Goal: Complete Application Form: Complete application form

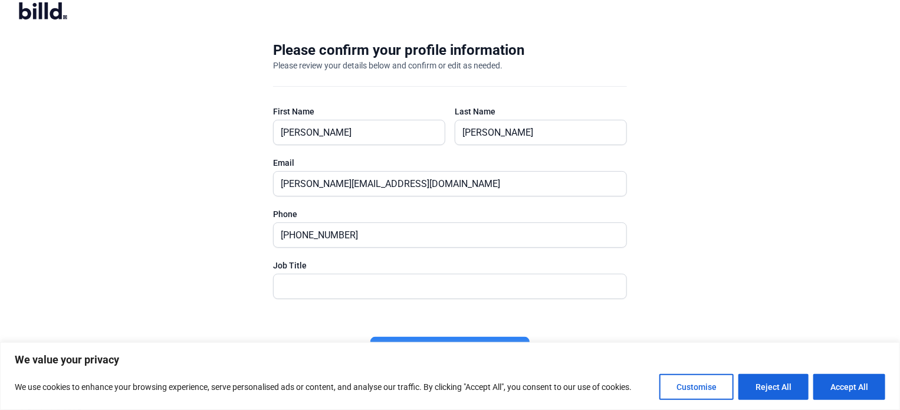
scroll to position [24, 0]
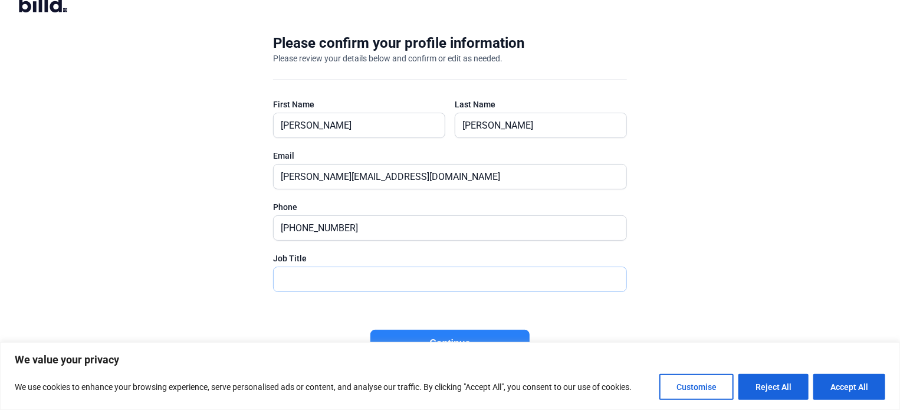
click at [354, 281] on input "text" at bounding box center [444, 279] width 340 height 24
type input "President"
click at [720, 392] on button "Customise" at bounding box center [697, 387] width 74 height 26
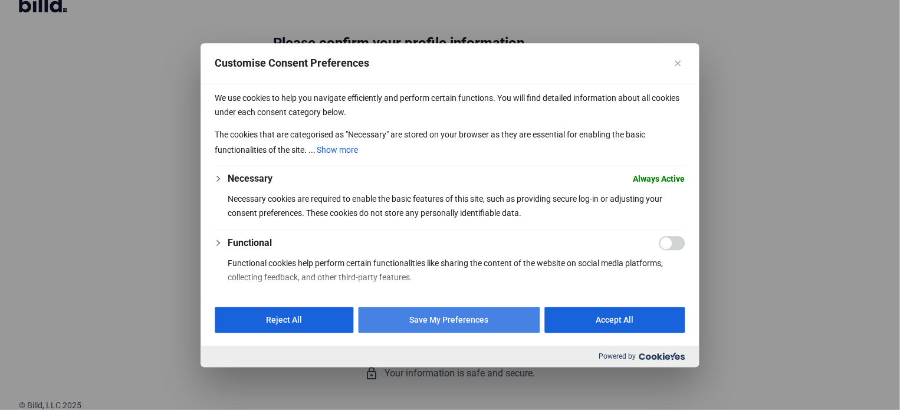
click at [512, 321] on button "Save My Preferences" at bounding box center [450, 320] width 182 height 26
click at [512, 321] on div "Please confirm your profile information Please review your details below and co…" at bounding box center [450, 207] width 392 height 385
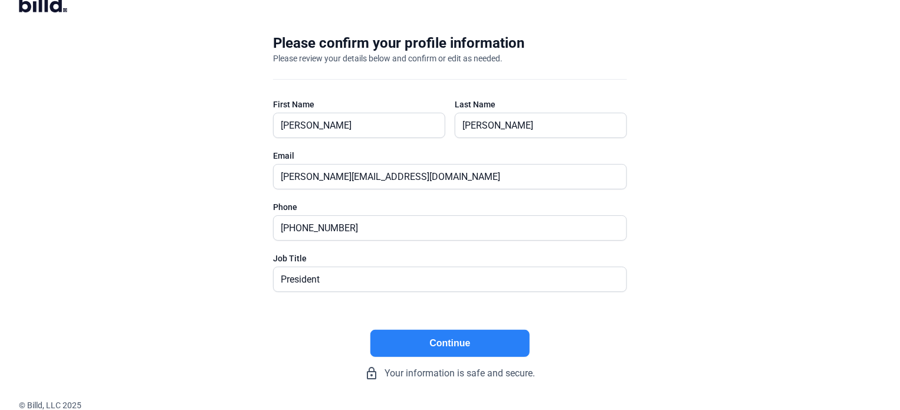
click at [501, 346] on button "Continue" at bounding box center [450, 343] width 159 height 27
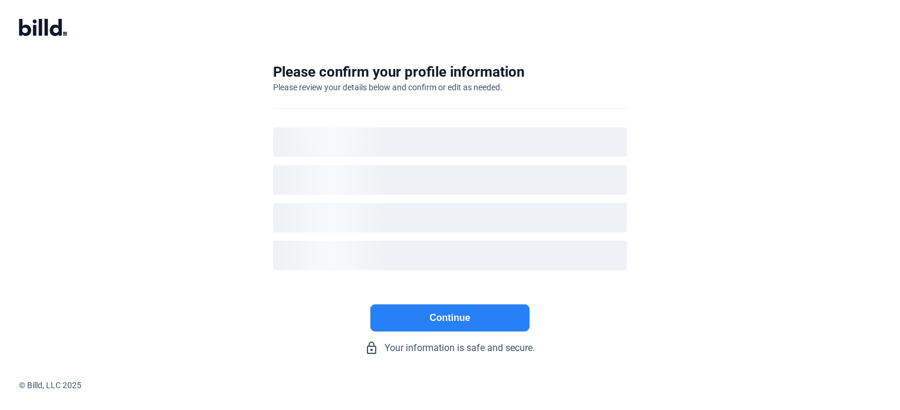
scroll to position [0, 0]
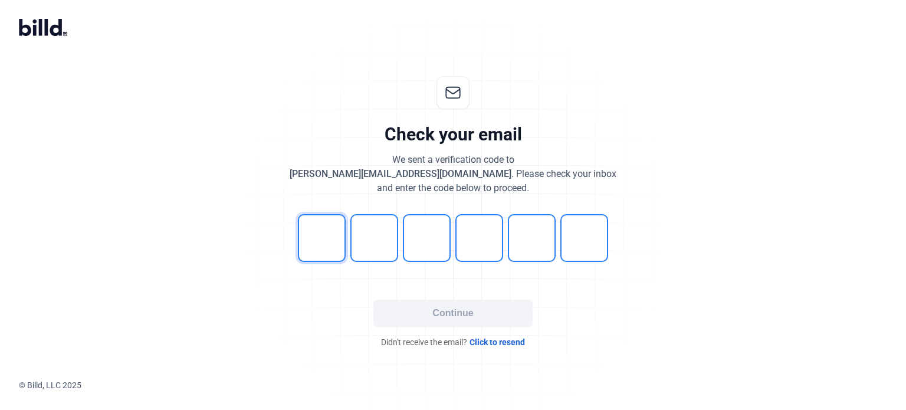
drag, startPoint x: 324, startPoint y: 243, endPoint x: 299, endPoint y: 239, distance: 25.0
click at [324, 243] on input "tel" at bounding box center [322, 238] width 48 height 48
type input "3"
type input "2"
type input "8"
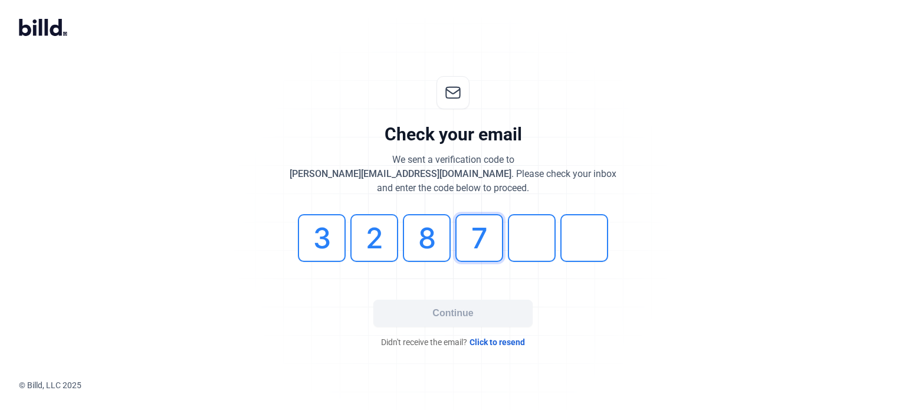
type input "7"
type input "6"
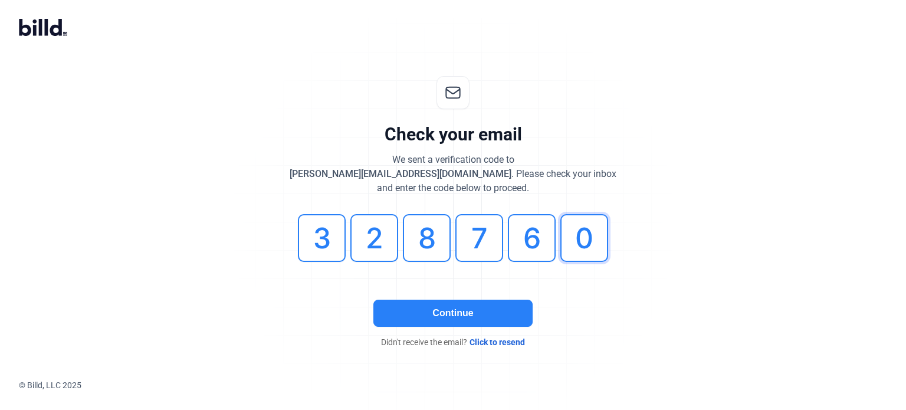
type input "0"
click at [458, 313] on button "Continue" at bounding box center [452, 313] width 159 height 27
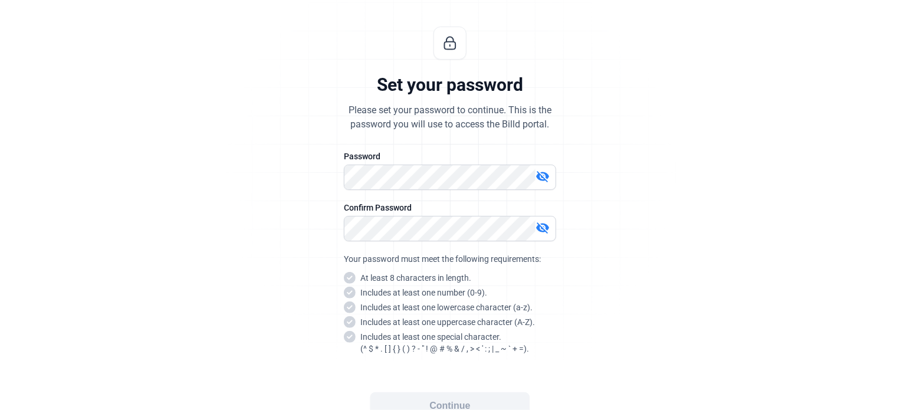
scroll to position [59, 0]
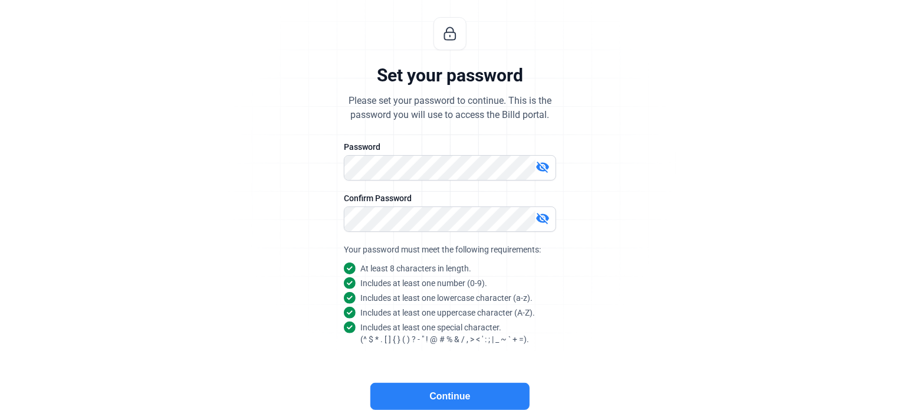
click at [458, 396] on button "Continue" at bounding box center [450, 396] width 159 height 27
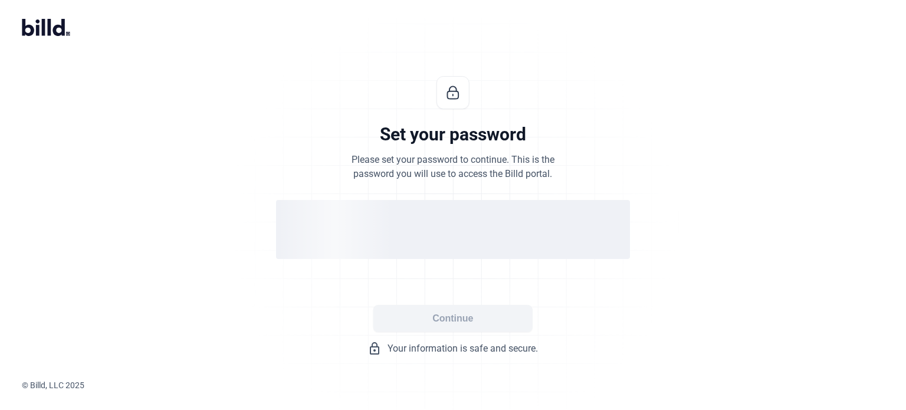
scroll to position [0, 0]
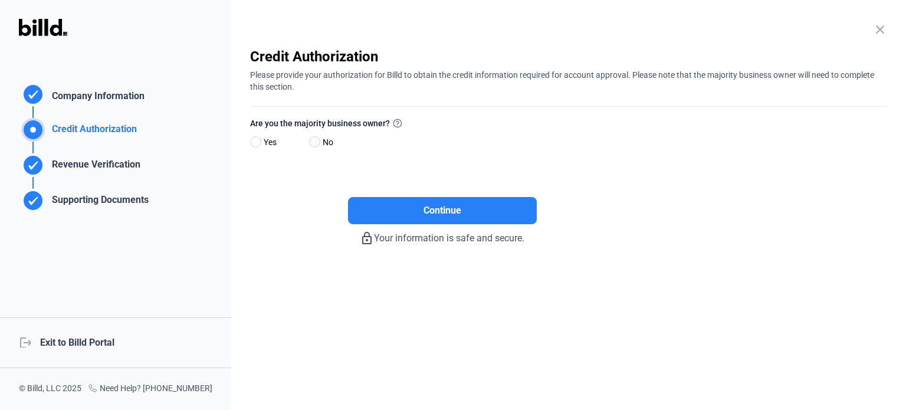
click at [314, 142] on span at bounding box center [314, 141] width 11 height 11
click at [314, 142] on input "No" at bounding box center [313, 142] width 9 height 9
radio input "true"
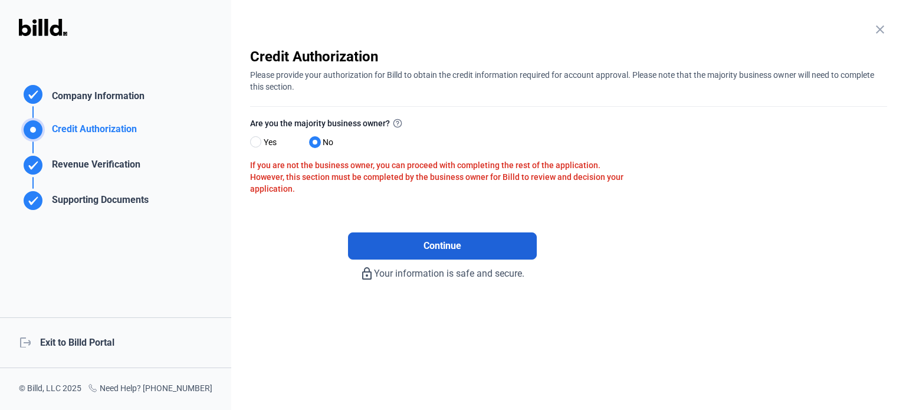
click at [450, 250] on span "Continue" at bounding box center [443, 246] width 38 height 14
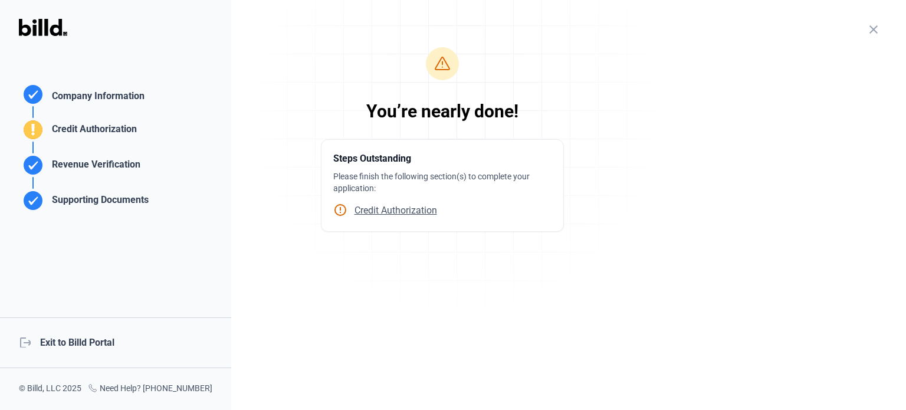
click at [424, 212] on span "Credit Authorization" at bounding box center [393, 210] width 90 height 11
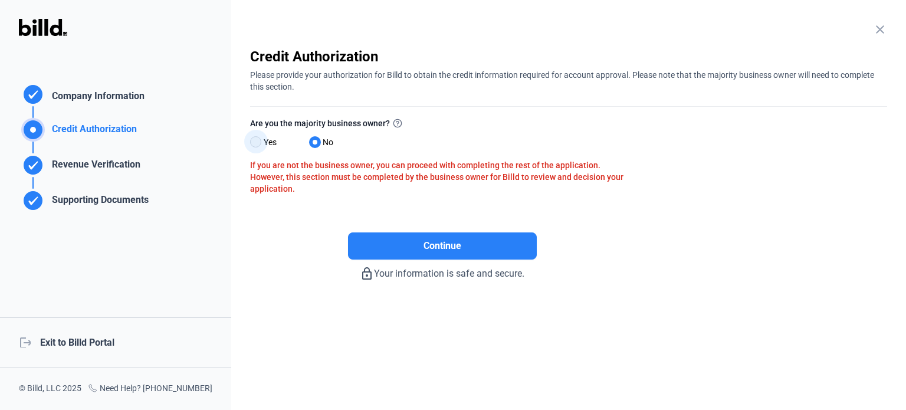
click at [255, 143] on span at bounding box center [255, 141] width 11 height 11
click at [255, 143] on input "Yes" at bounding box center [254, 142] width 9 height 9
radio input "true"
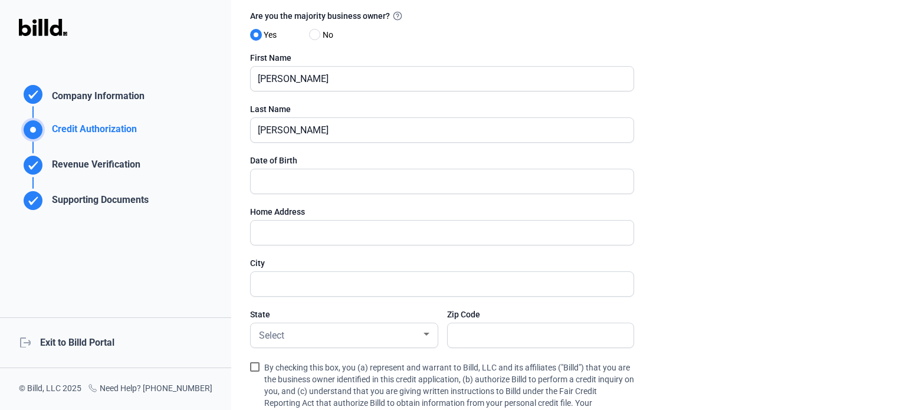
scroll to position [118, 0]
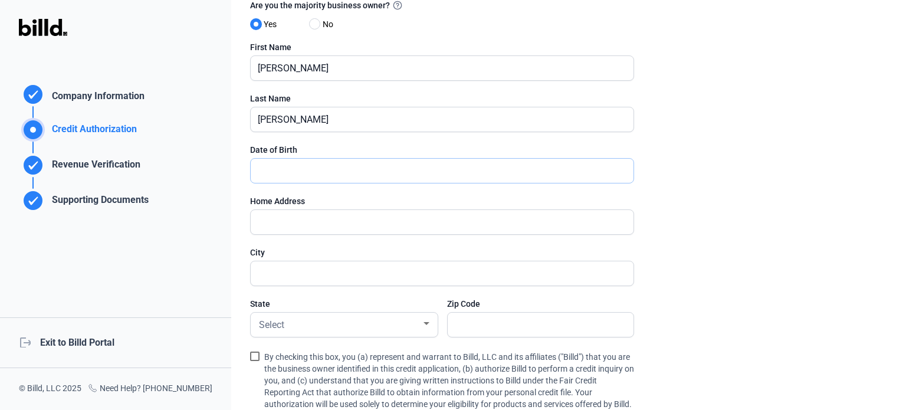
click at [326, 162] on input "text" at bounding box center [436, 171] width 370 height 24
type input "[DATE]"
type input "[STREET_ADDRESS]"
type input "Mount [PERSON_NAME]"
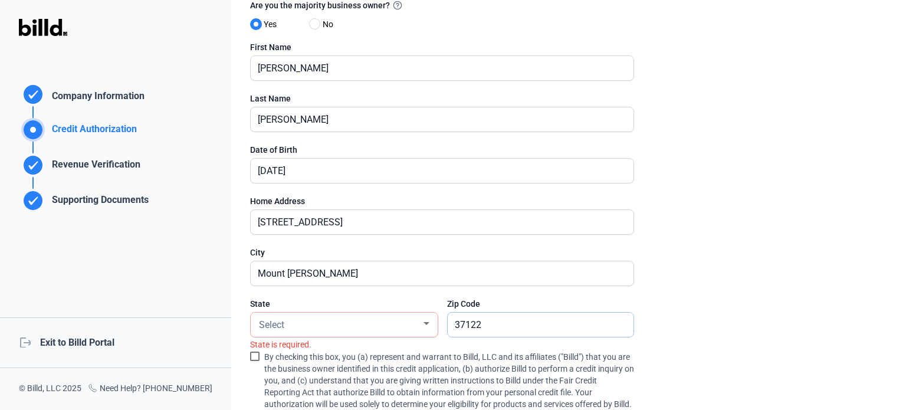
type input "37122"
click at [425, 319] on div at bounding box center [426, 323] width 11 height 9
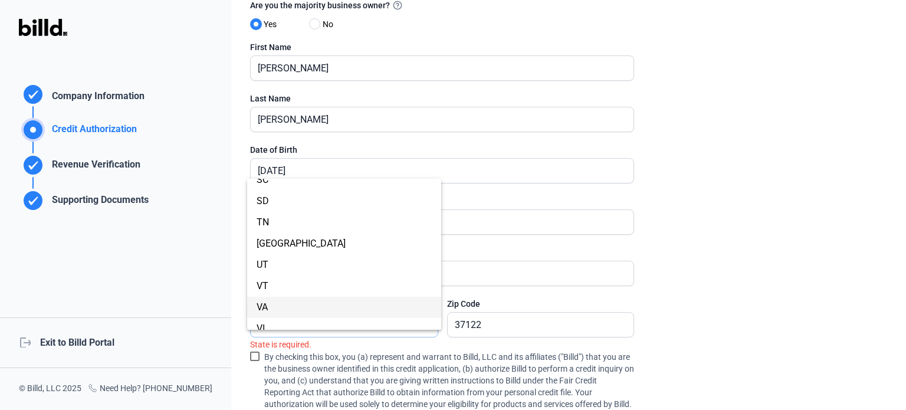
scroll to position [885, 0]
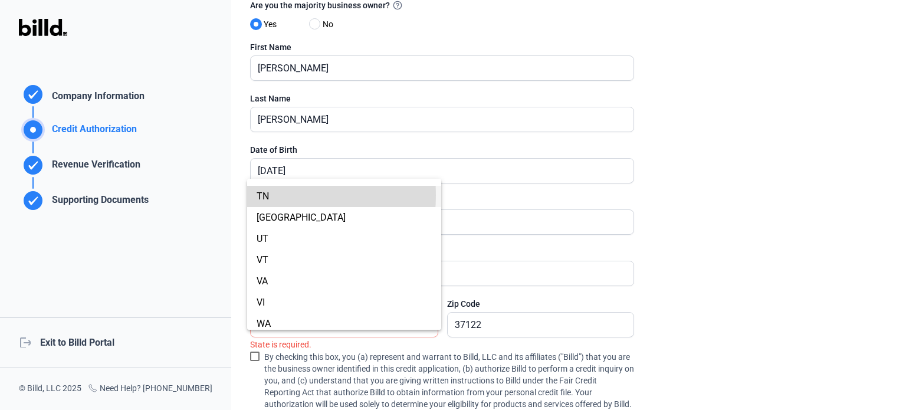
click at [264, 195] on span "TN" at bounding box center [263, 196] width 12 height 11
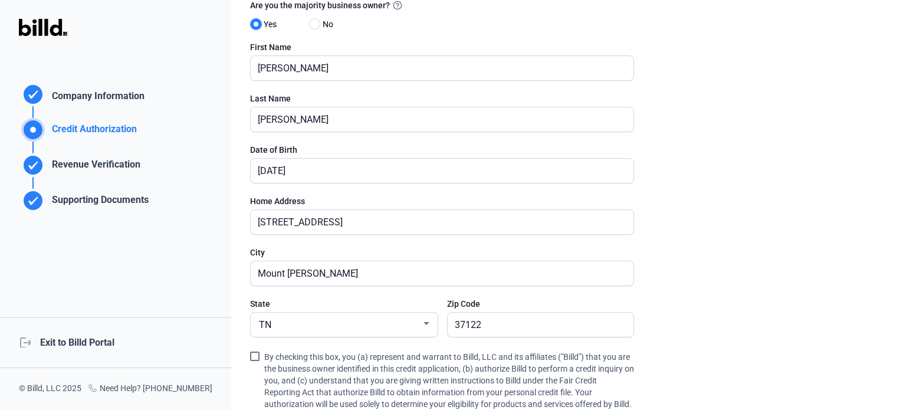
click at [254, 356] on span at bounding box center [254, 356] width 9 height 9
click at [0, 0] on input "By checking this box, you (a) represent and warrant to Billd, LLC and its affil…" at bounding box center [0, 0] width 0 height 0
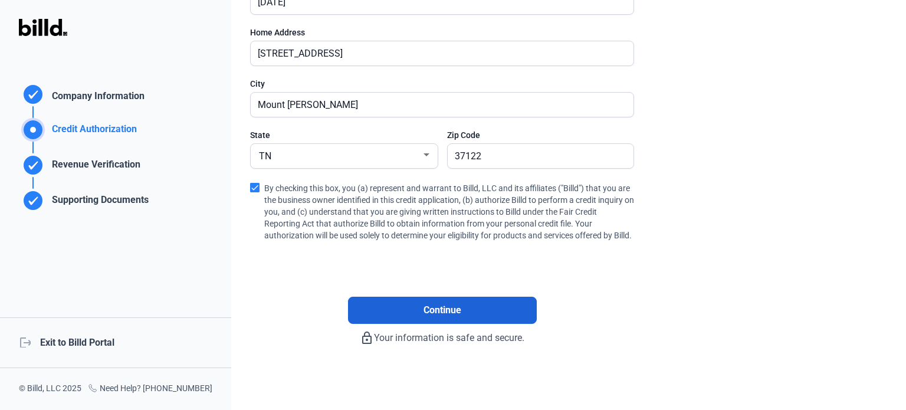
click at [494, 310] on button "Continue" at bounding box center [442, 310] width 189 height 27
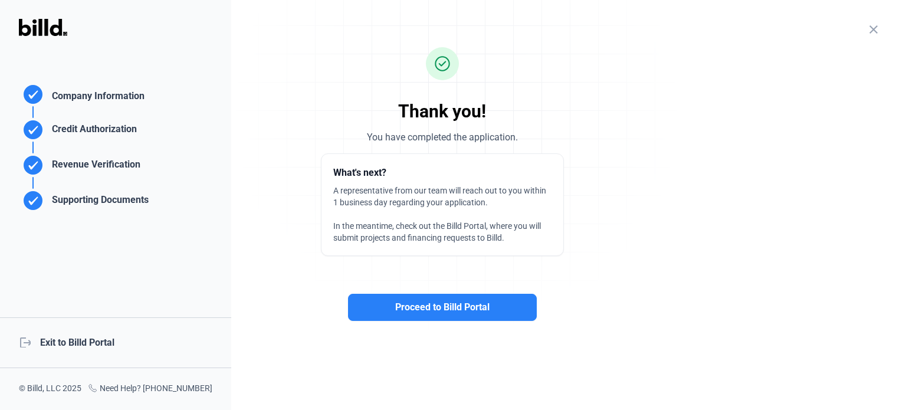
scroll to position [0, 0]
click at [494, 310] on button "Proceed to Billd Portal" at bounding box center [442, 307] width 189 height 27
